Goal: Communication & Community: Connect with others

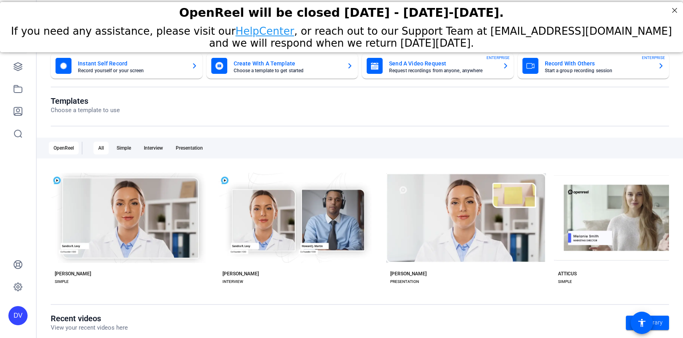
click at [612, 19] on div "OpenReel will be closed Thursday - Friday, August 14th-15th." at bounding box center [341, 13] width 663 height 14
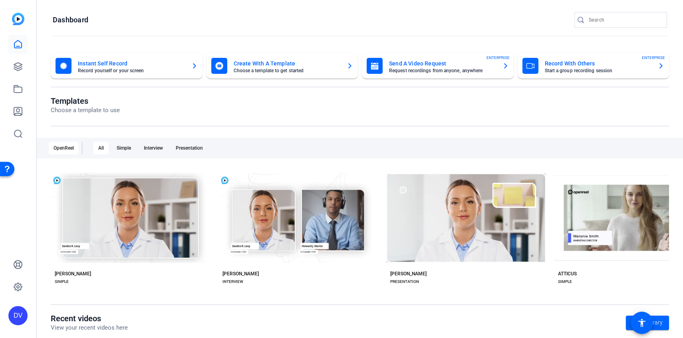
click at [613, 26] on div at bounding box center [624, 20] width 72 height 16
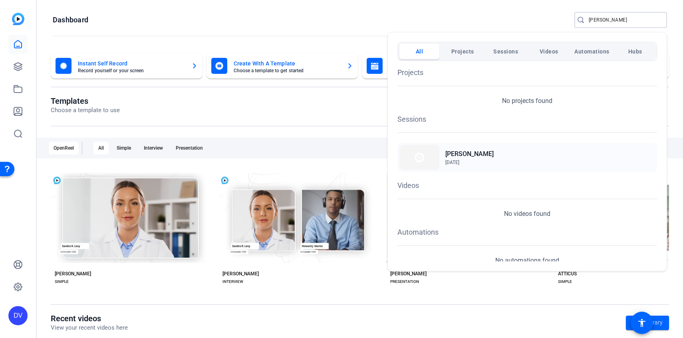
type input "nancy stingone"
click at [417, 156] on img at bounding box center [419, 157] width 40 height 25
click at [465, 159] on span "Aug 6, 2025" at bounding box center [469, 162] width 48 height 7
click at [586, 22] on div at bounding box center [341, 169] width 683 height 338
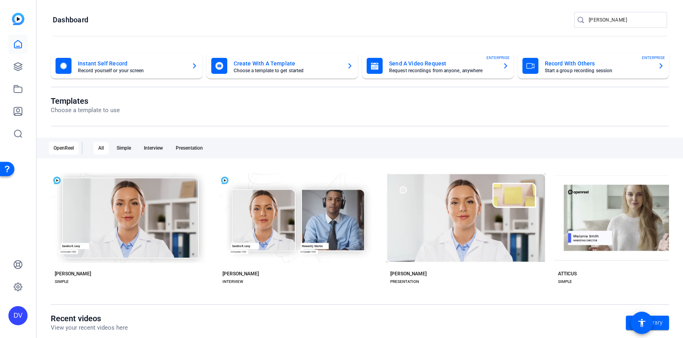
click at [586, 22] on div at bounding box center [581, 20] width 14 height 8
click at [588, 22] on div at bounding box center [581, 20] width 14 height 8
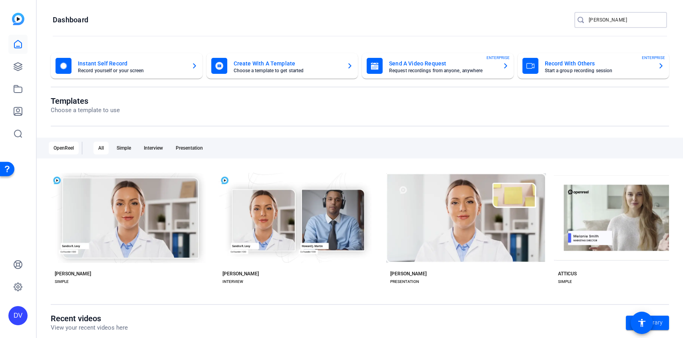
click at [591, 21] on input "nancy stingone" at bounding box center [624, 20] width 72 height 10
click at [641, 24] on input "nancy stingone" at bounding box center [624, 20] width 72 height 10
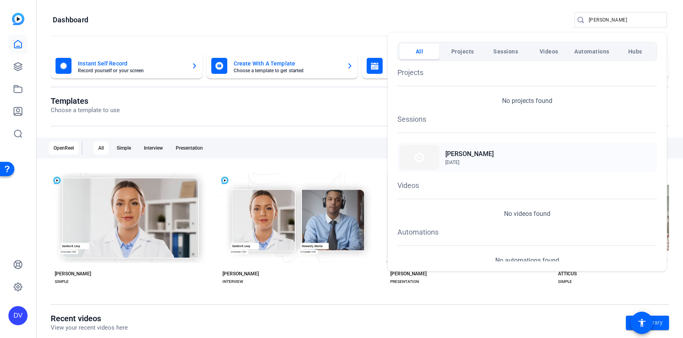
click at [442, 160] on div "Nancy Stingone Aug 6, 2025" at bounding box center [526, 157] width 259 height 29
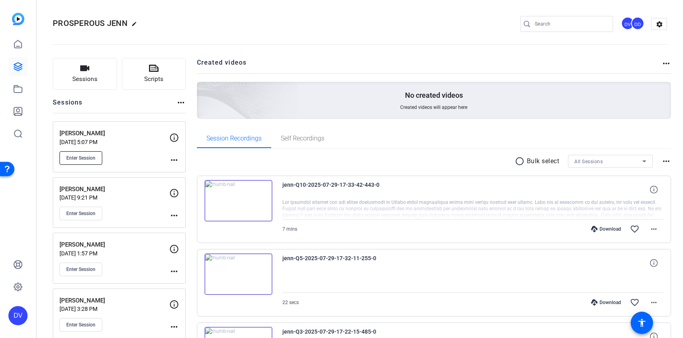
click at [82, 159] on span "Enter Session" at bounding box center [80, 158] width 29 height 6
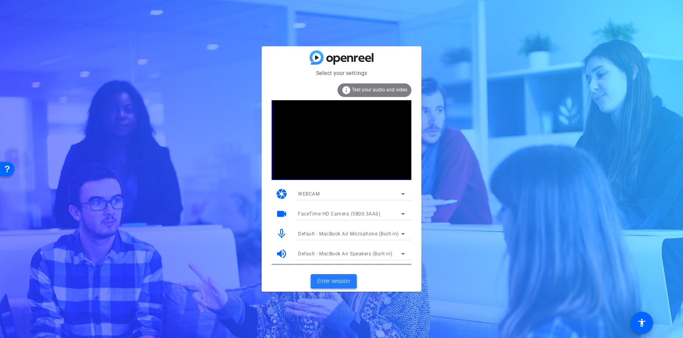
click at [334, 279] on span "Enter session" at bounding box center [333, 281] width 33 height 8
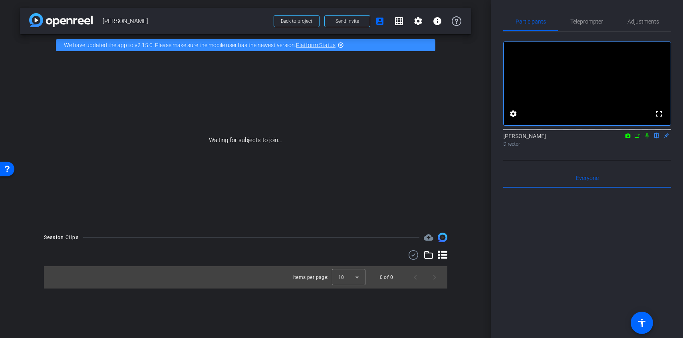
click at [636, 139] on icon at bounding box center [637, 136] width 6 height 6
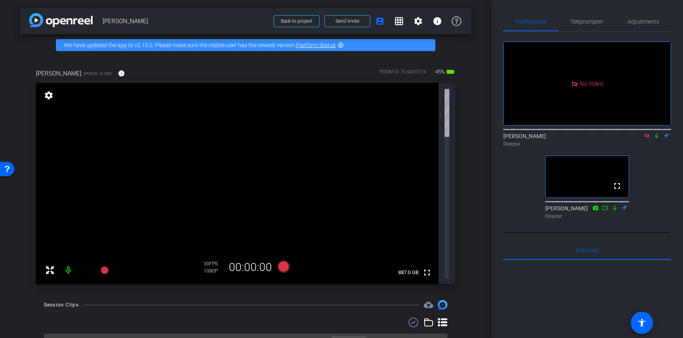
click at [654, 139] on icon at bounding box center [656, 136] width 6 height 6
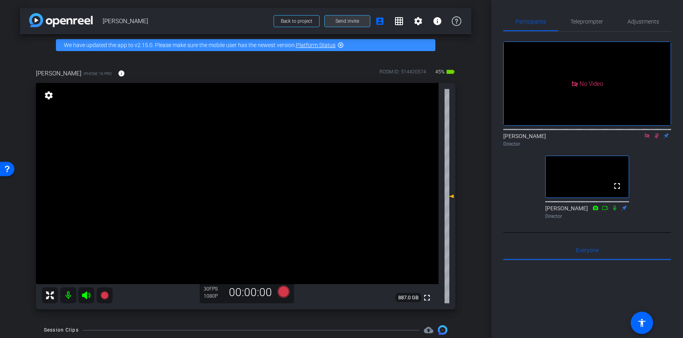
click at [351, 22] on span "Send invite" at bounding box center [347, 21] width 24 height 6
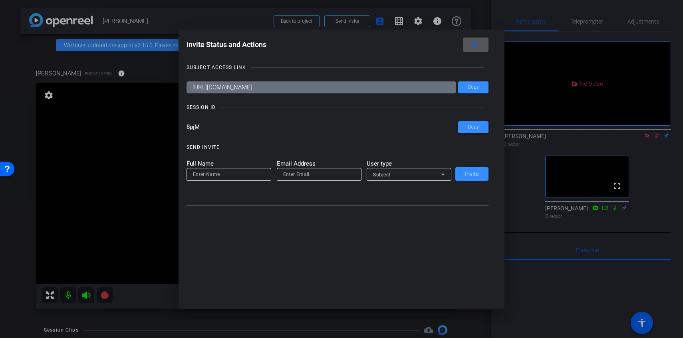
click at [425, 162] on mat-label "User type" at bounding box center [408, 163] width 85 height 9
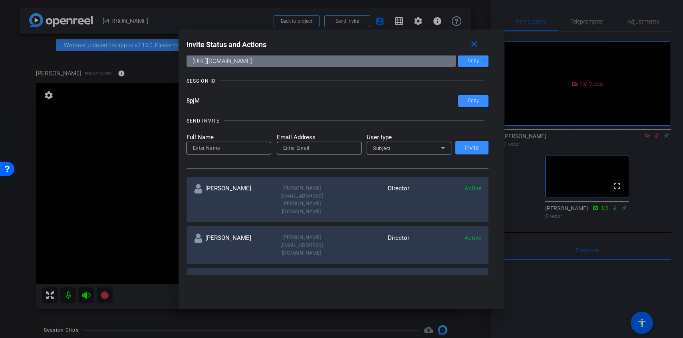
scroll to position [40, 0]
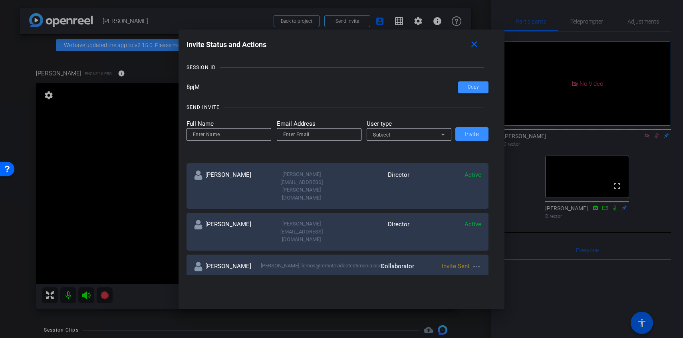
click at [481, 262] on mat-icon "more_horiz" at bounding box center [476, 267] width 10 height 10
click at [493, 253] on span "Re-Send Invite" at bounding box center [508, 254] width 60 height 10
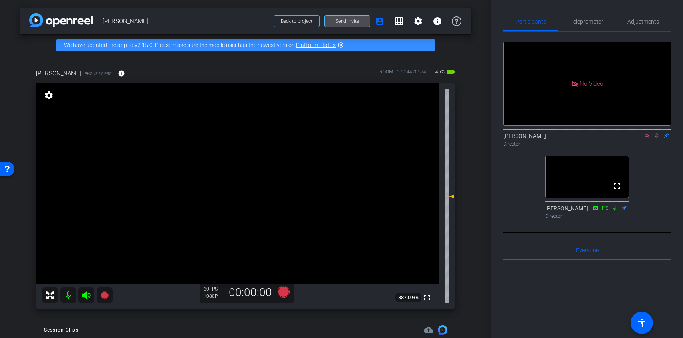
click at [348, 20] on span "Send invite" at bounding box center [347, 21] width 24 height 6
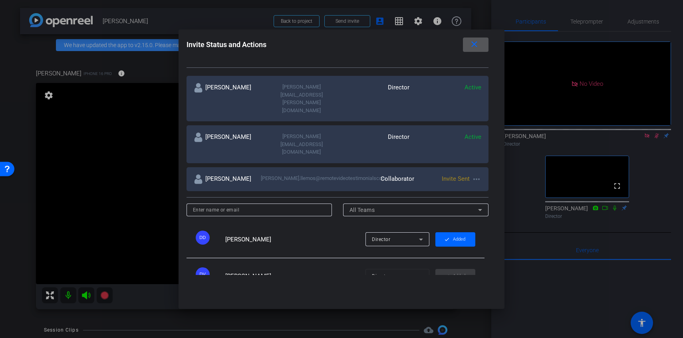
scroll to position [158, 0]
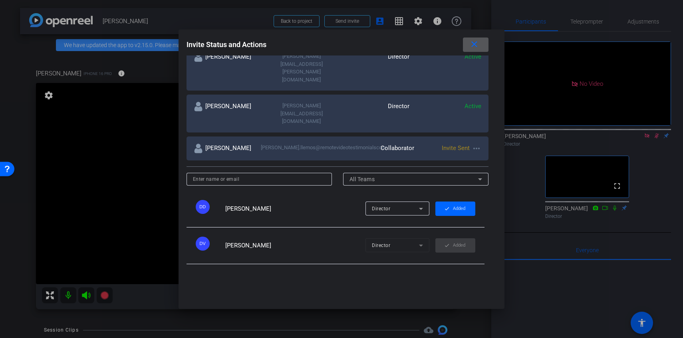
click at [476, 144] on mat-icon "more_horiz" at bounding box center [476, 149] width 10 height 10
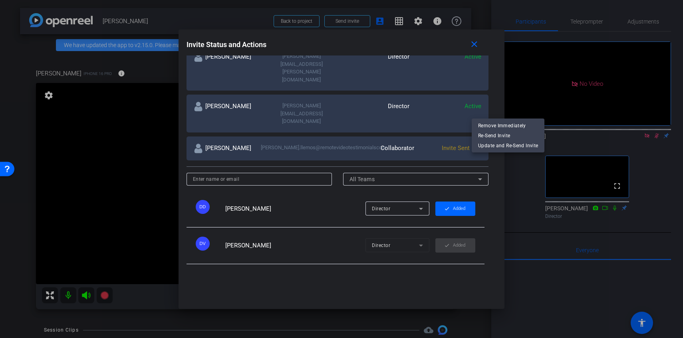
click at [363, 116] on div at bounding box center [341, 169] width 683 height 338
drag, startPoint x: 363, startPoint y: 116, endPoint x: 279, endPoint y: 115, distance: 84.2
click at [279, 144] on div "hazel.llemos@remotevideotestimonialscom" at bounding box center [304, 149] width 86 height 10
drag, startPoint x: 259, startPoint y: 114, endPoint x: 374, endPoint y: 117, distance: 114.2
click at [374, 137] on div "Hazel Llemos hazel.llemos@remotevideotestimonialscom Collaborator Invite Sent m…" at bounding box center [337, 149] width 302 height 24
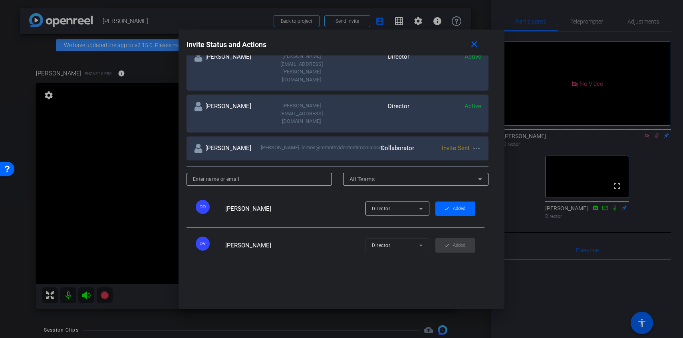
copy div "hazel.llemos@remotevideotestimonialscom"
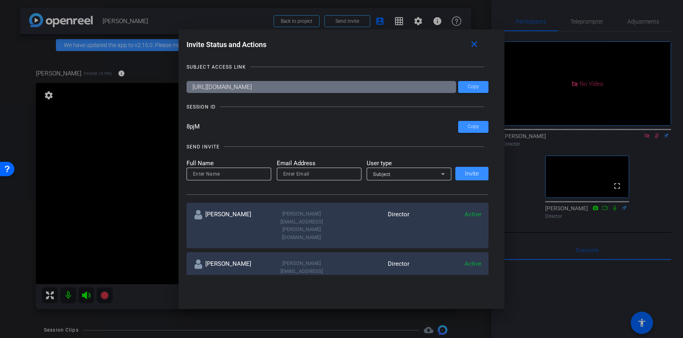
scroll to position [0, 0]
click at [315, 173] on input "email" at bounding box center [319, 175] width 72 height 10
paste input "hazel.llemos@remotevideotestimonialscom"
type input "hazel.llemos@remotevideotestimonials.com"
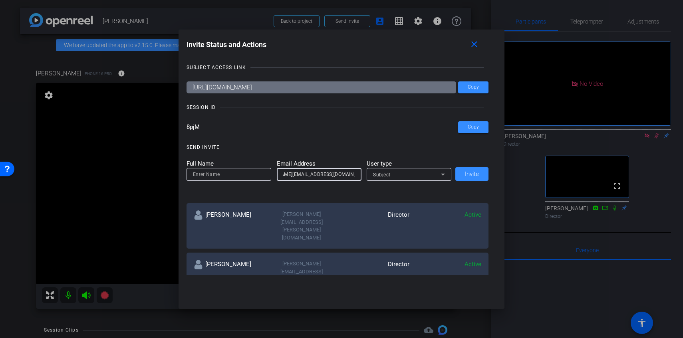
click at [401, 177] on div "Subject" at bounding box center [407, 175] width 68 height 10
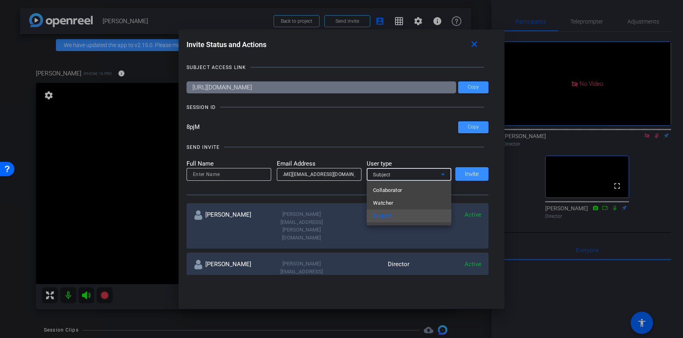
scroll to position [0, 0]
click at [398, 191] on span "Collaborator" at bounding box center [387, 191] width 29 height 10
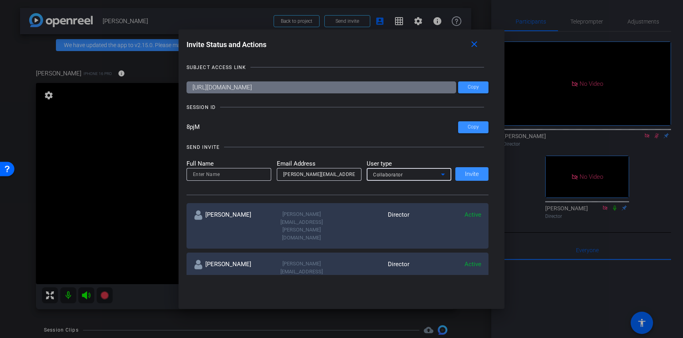
click at [233, 170] on input at bounding box center [229, 175] width 72 height 10
type input "Hazel Llemos"
click at [462, 173] on span at bounding box center [471, 173] width 33 height 19
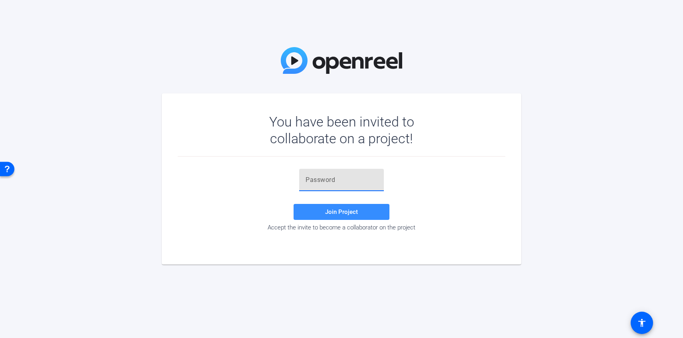
click at [361, 176] on input "text" at bounding box center [341, 180] width 72 height 10
